Goal: Use online tool/utility: Utilize a website feature to perform a specific function

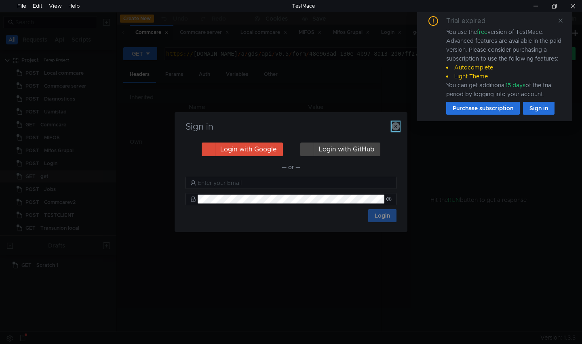
click at [394, 128] on icon "button" at bounding box center [396, 126] width 8 height 8
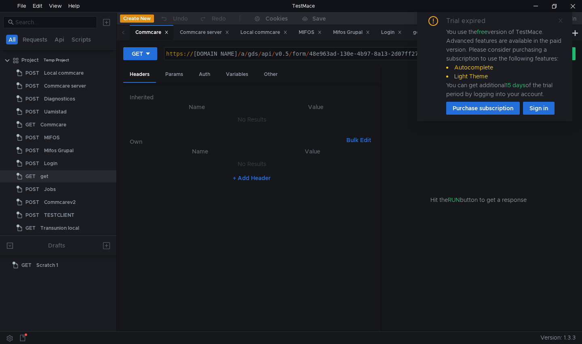
click at [560, 21] on icon at bounding box center [561, 21] width 6 height 6
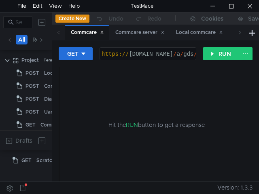
drag, startPoint x: 232, startPoint y: 6, endPoint x: 452, endPoint y: 66, distance: 228.3
click at [232, 6] on div at bounding box center [230, 6] width 19 height 12
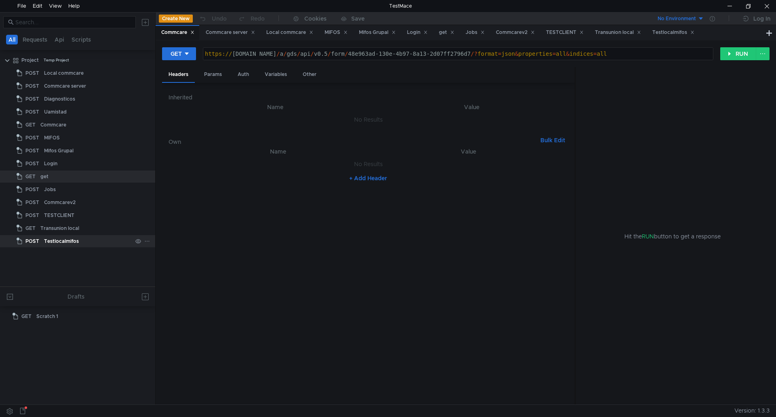
click at [58, 243] on div "Testlocalmifos" at bounding box center [61, 241] width 35 height 12
click at [58, 242] on div "Testlocalmifos" at bounding box center [61, 241] width 35 height 12
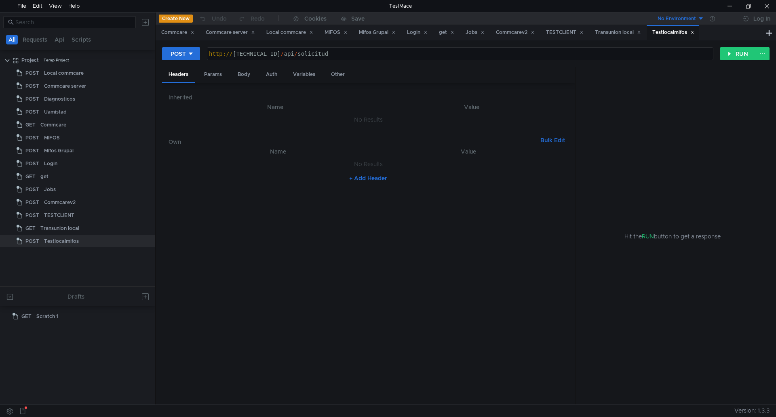
click at [347, 44] on div "POST http:// [TECHNICAL_ID] / api / solicitud ההההההההההההההההההההההההההההההההה…" at bounding box center [466, 222] width 620 height 364
click at [345, 51] on div "http:// [TECHNICAL_ID] / api / solicitud" at bounding box center [459, 60] width 505 height 19
type textarea "[URL][TECHNICAL_ID]"
click at [239, 74] on div "Body" at bounding box center [243, 74] width 25 height 15
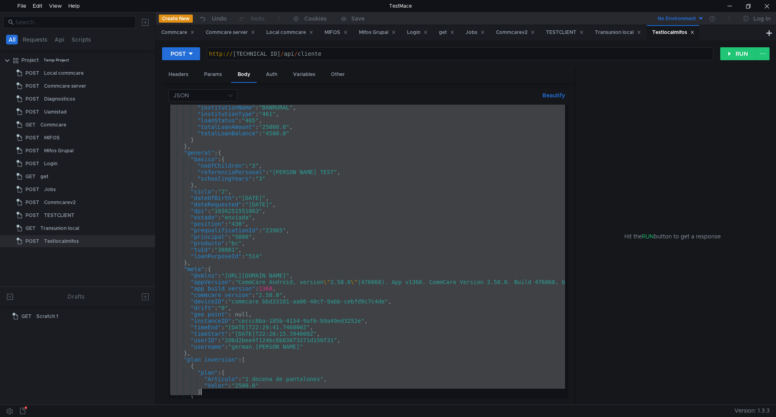
scroll to position [653, 0]
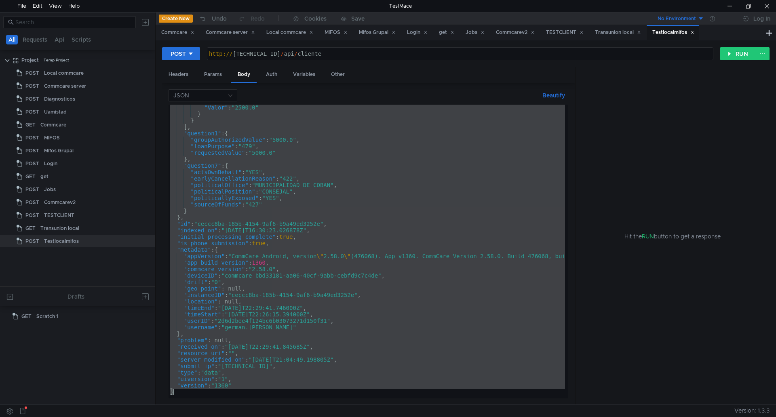
drag, startPoint x: 172, startPoint y: 109, endPoint x: 245, endPoint y: 436, distance: 335.0
click at [245, 344] on html "File Edit View Help TestMace All Requests Api Scripts Project Temp Project POST…" at bounding box center [388, 208] width 776 height 417
type textarea "{"
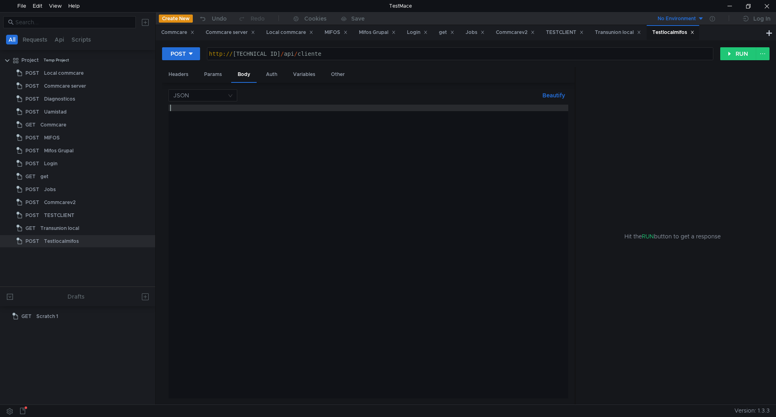
click at [225, 115] on div at bounding box center [368, 258] width 400 height 307
paste textarea "}"
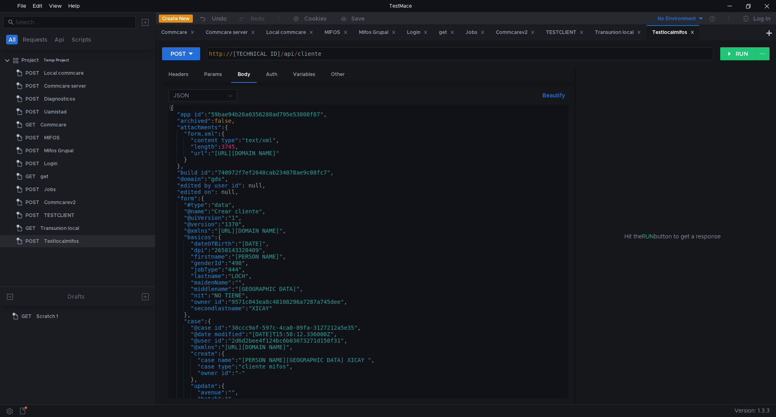
scroll to position [0, 0]
click at [581, 51] on button "RUN" at bounding box center [738, 53] width 36 height 13
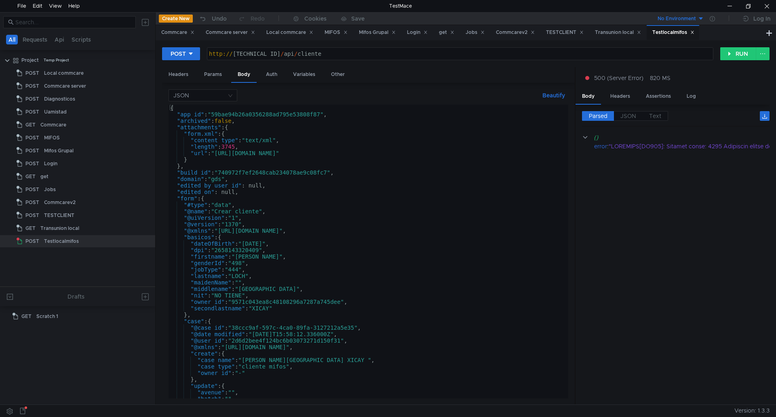
drag, startPoint x: 588, startPoint y: 398, endPoint x: 612, endPoint y: 399, distance: 24.3
click at [581, 344] on div "Parsed JSON Text {} error :" at bounding box center [672, 255] width 194 height 300
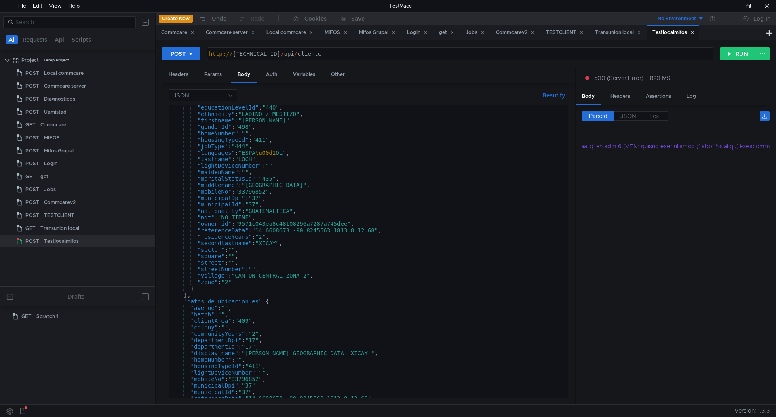
scroll to position [235, 0]
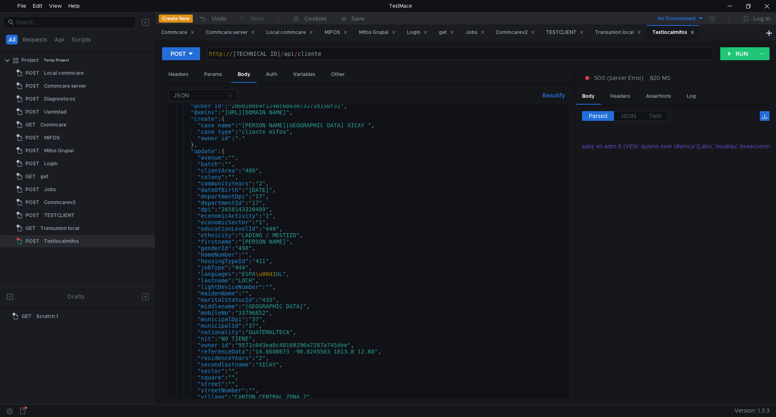
drag, startPoint x: 271, startPoint y: 274, endPoint x: 294, endPoint y: 278, distance: 23.1
click at [272, 274] on div ""@user_id" : "2d6d2bee4f124bc6b03073271d150f31" , "@xmlns" : "[URL][DOMAIN_NAME…" at bounding box center [405, 254] width 475 height 303
click at [282, 274] on div ""@user_id" : "2d6d2bee4f124bc6b03073271d150f31" , "@xmlns" : "[URL][DOMAIN_NAME…" at bounding box center [405, 254] width 475 height 303
click at [264, 279] on div ""@user_id" : "2d6d2bee4f124bc6b03073271d150f31" , "@xmlns" : "[URL][DOMAIN_NAME…" at bounding box center [405, 254] width 475 height 303
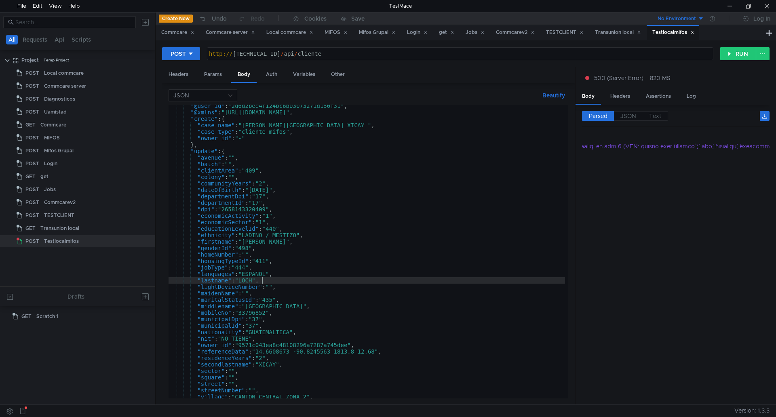
scroll to position [0, 6]
click at [264, 275] on div ""@user_id" : "2d6d2bee4f124bc6b03073271d150f31" , "@xmlns" : "[URL][DOMAIN_NAME…" at bounding box center [405, 254] width 475 height 303
click at [581, 54] on button "RUN" at bounding box center [738, 53] width 36 height 13
drag, startPoint x: 263, startPoint y: 270, endPoint x: 271, endPoint y: 275, distance: 9.4
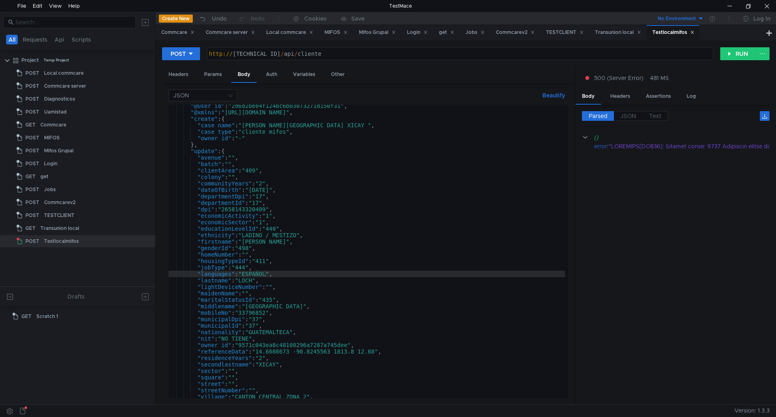
click at [265, 272] on div ""@user_id" : "2d6d2bee4f124bc6b03073271d150f31" , "@xmlns" : "[URL][DOMAIN_NAME…" at bounding box center [405, 254] width 475 height 303
click at [581, 55] on button "RUN" at bounding box center [738, 53] width 36 height 13
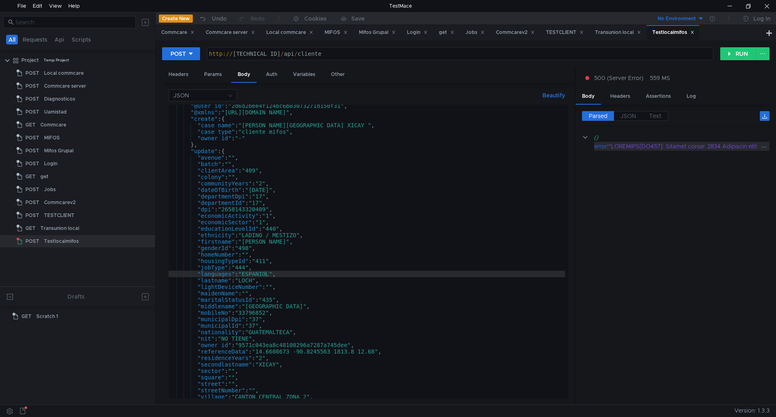
click at [581, 56] on button "RUN" at bounding box center [738, 53] width 36 height 13
click at [294, 286] on div ""@user_id" : "2d6d2bee4f124bc6b03073271d150f31" , "@xmlns" : "[URL][DOMAIN_NAME…" at bounding box center [405, 254] width 475 height 303
click at [291, 265] on div ""@user_id" : "2d6d2bee4f124bc6b03073271d150f31" , "@xmlns" : "[URL][DOMAIN_NAME…" at bounding box center [405, 254] width 475 height 303
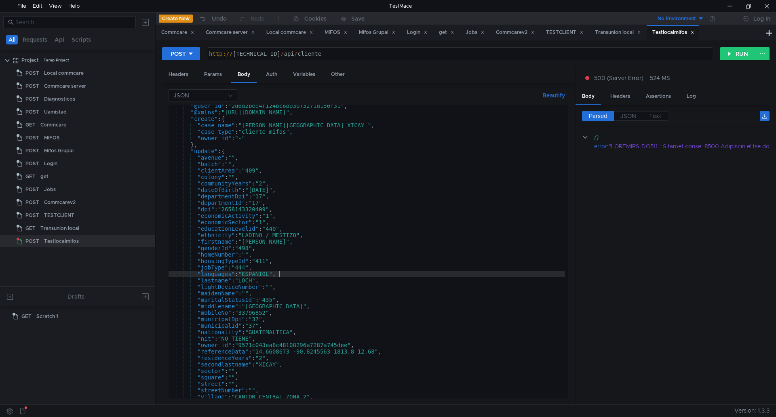
click at [288, 276] on div ""@user_id" : "2d6d2bee4f124bc6b03073271d150f31" , "@xmlns" : "[URL][DOMAIN_NAME…" at bounding box center [405, 254] width 475 height 303
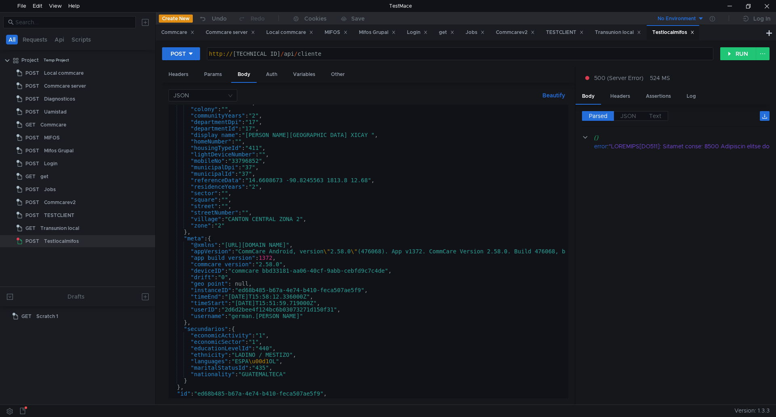
scroll to position [695, 0]
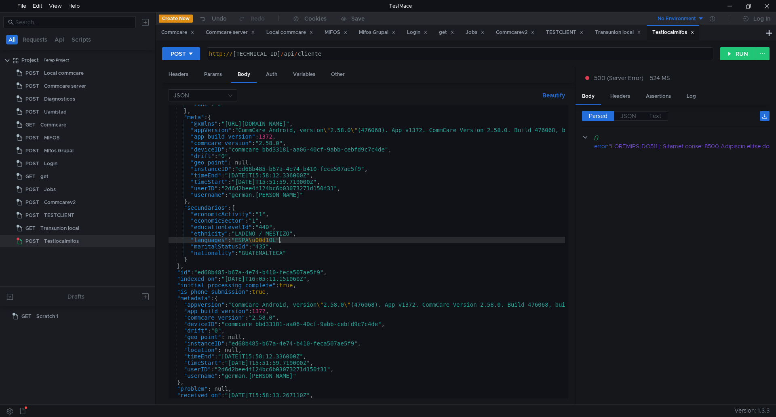
click at [278, 240] on div ""zone" : "2" } , "meta" : { "@xmlns" : "[URL][DOMAIN_NAME]" , "appVersion" : "C…" at bounding box center [405, 252] width 475 height 303
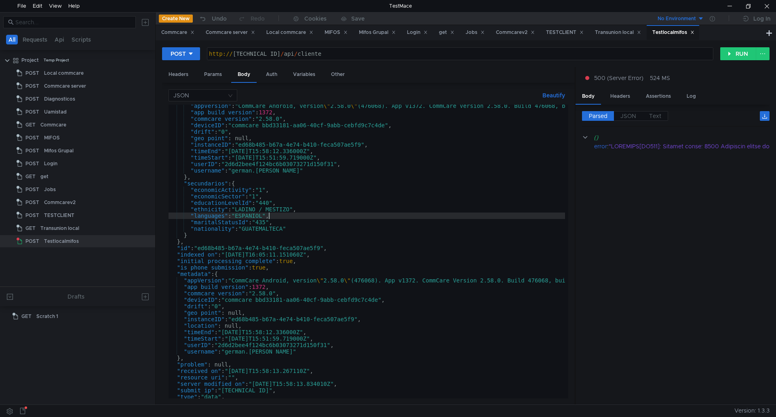
scroll to position [744, 0]
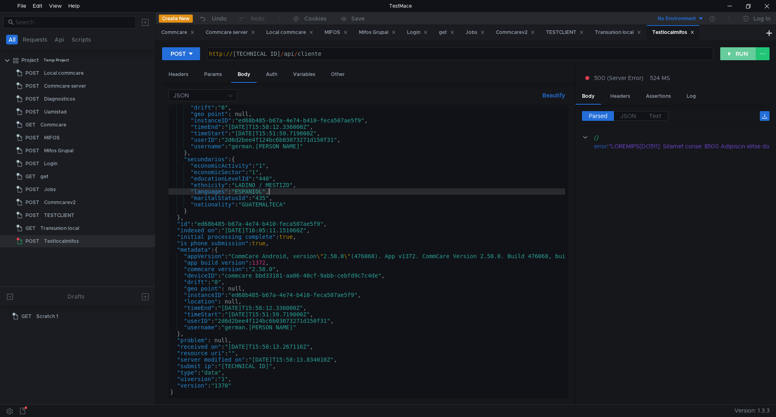
click at [581, 56] on button "RUN" at bounding box center [738, 53] width 36 height 13
click at [581, 4] on div at bounding box center [729, 6] width 19 height 12
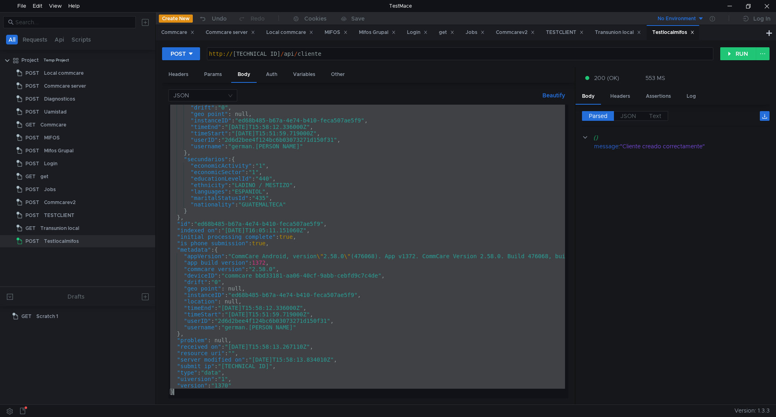
drag, startPoint x: 171, startPoint y: 109, endPoint x: 250, endPoint y: 436, distance: 336.6
click at [250, 344] on html "File Edit View Help TestMace All Requests Api Scripts Project Temp Project POST…" at bounding box center [388, 208] width 776 height 417
type textarea ""version": "1370" }"
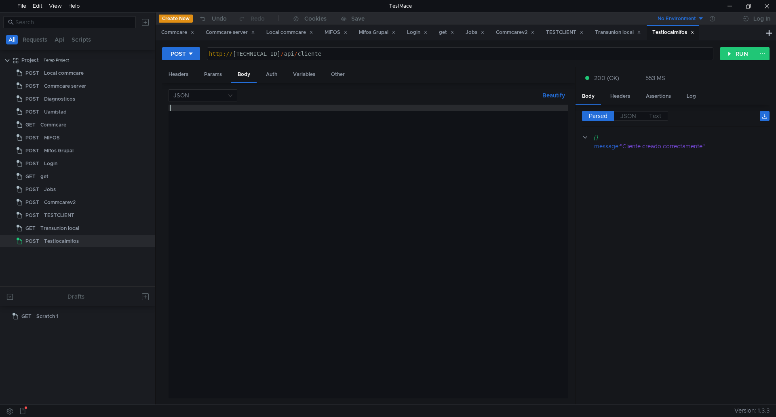
click at [215, 120] on div at bounding box center [368, 258] width 400 height 307
paste textarea "}"
type textarea "}"
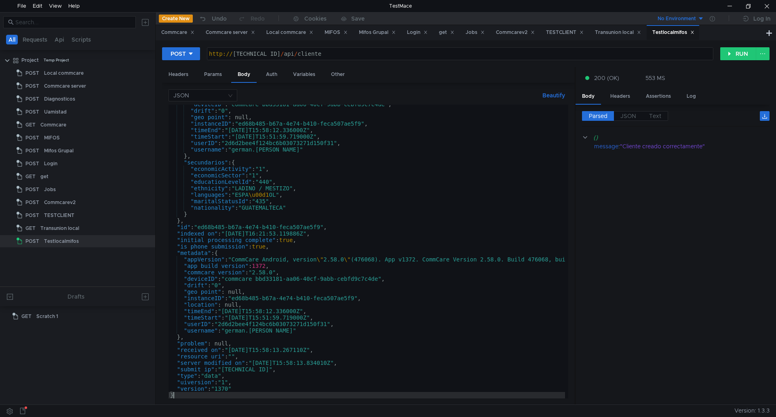
scroll to position [741, 0]
click at [581, 52] on button "RUN" at bounding box center [738, 53] width 36 height 13
click at [581, 6] on div at bounding box center [729, 6] width 19 height 12
